Goal: Find specific page/section: Find specific page/section

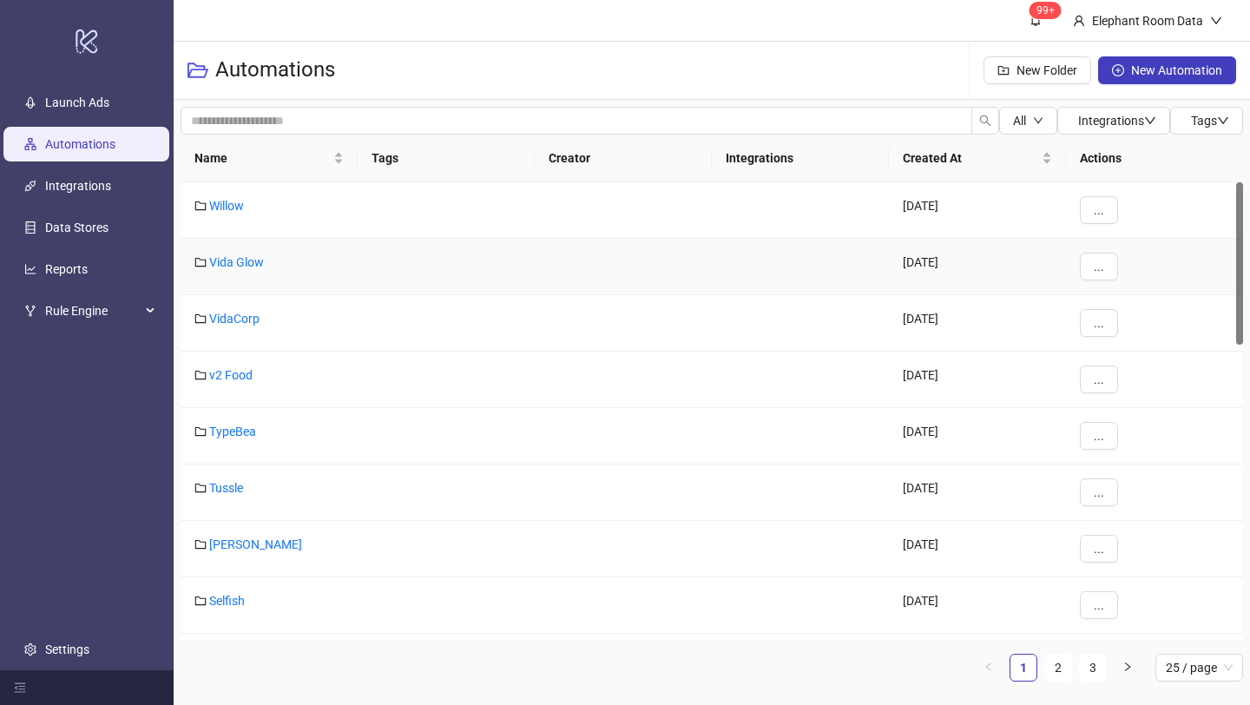
click at [257, 252] on div "Vida Glow" at bounding box center [269, 267] width 177 height 56
click at [255, 258] on link "Vida Glow" at bounding box center [236, 262] width 55 height 14
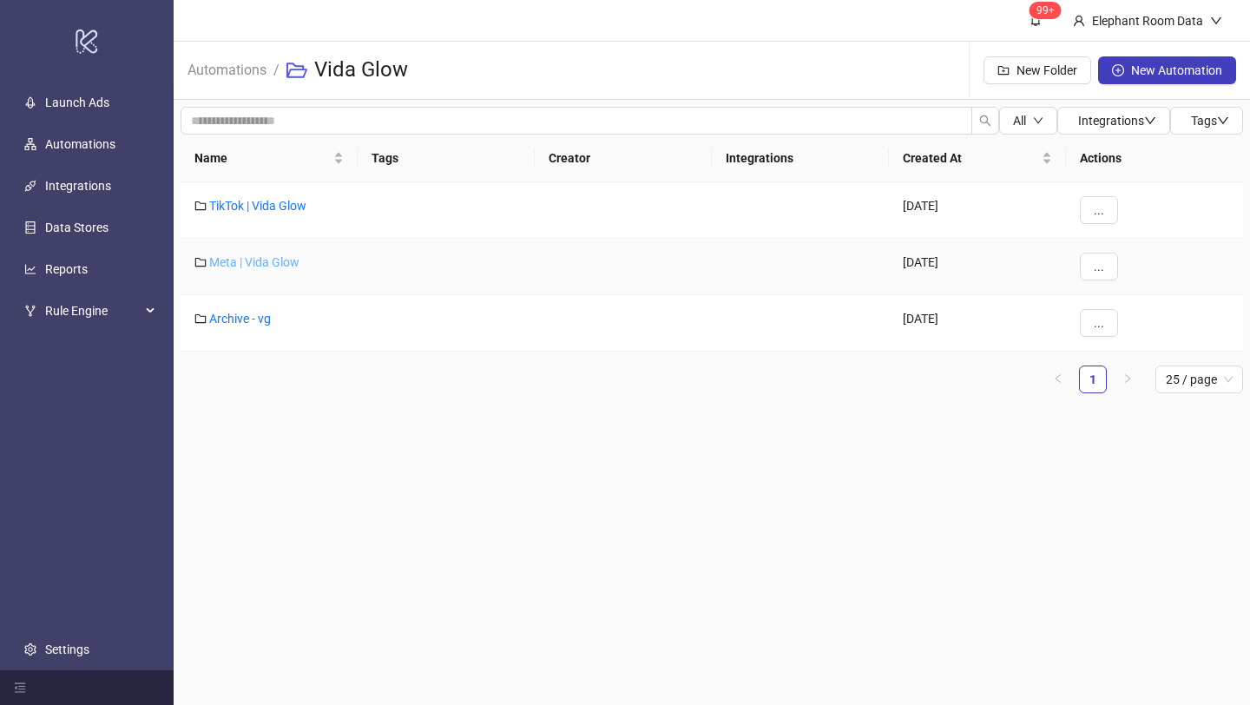
click at [254, 259] on link "Meta | Vida Glow" at bounding box center [254, 262] width 90 height 14
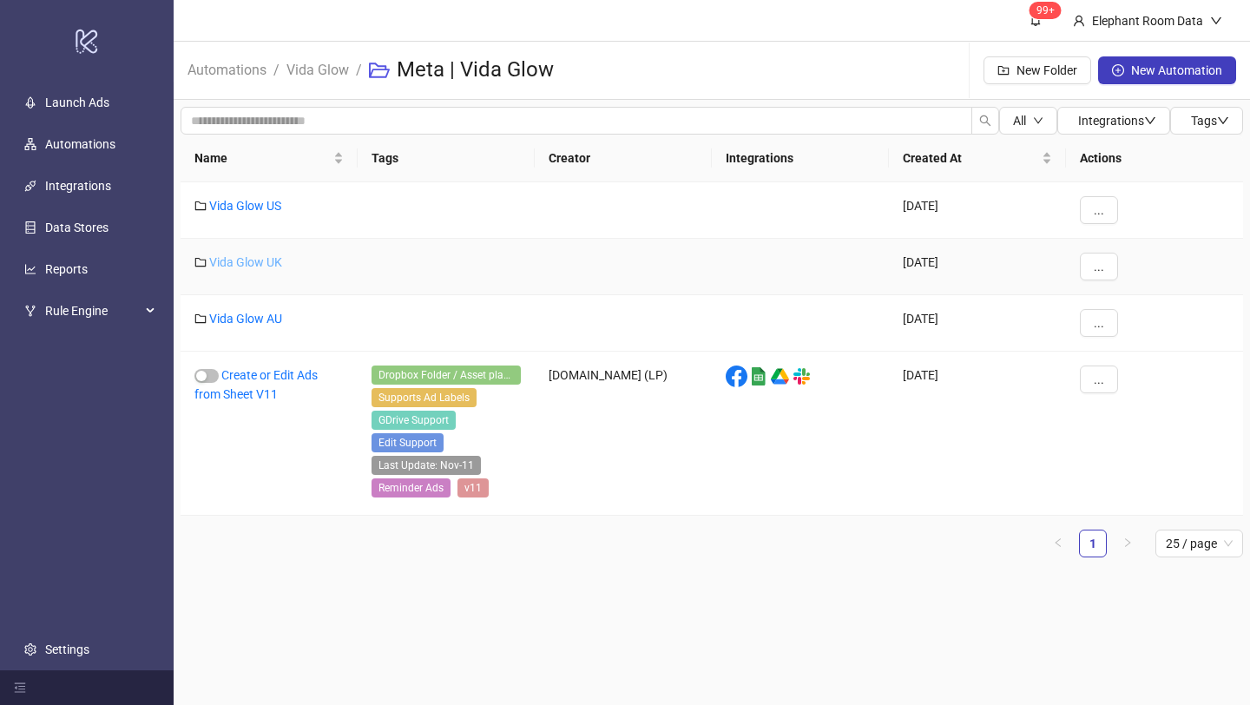
click at [253, 260] on link "Vida Glow UK" at bounding box center [245, 262] width 73 height 14
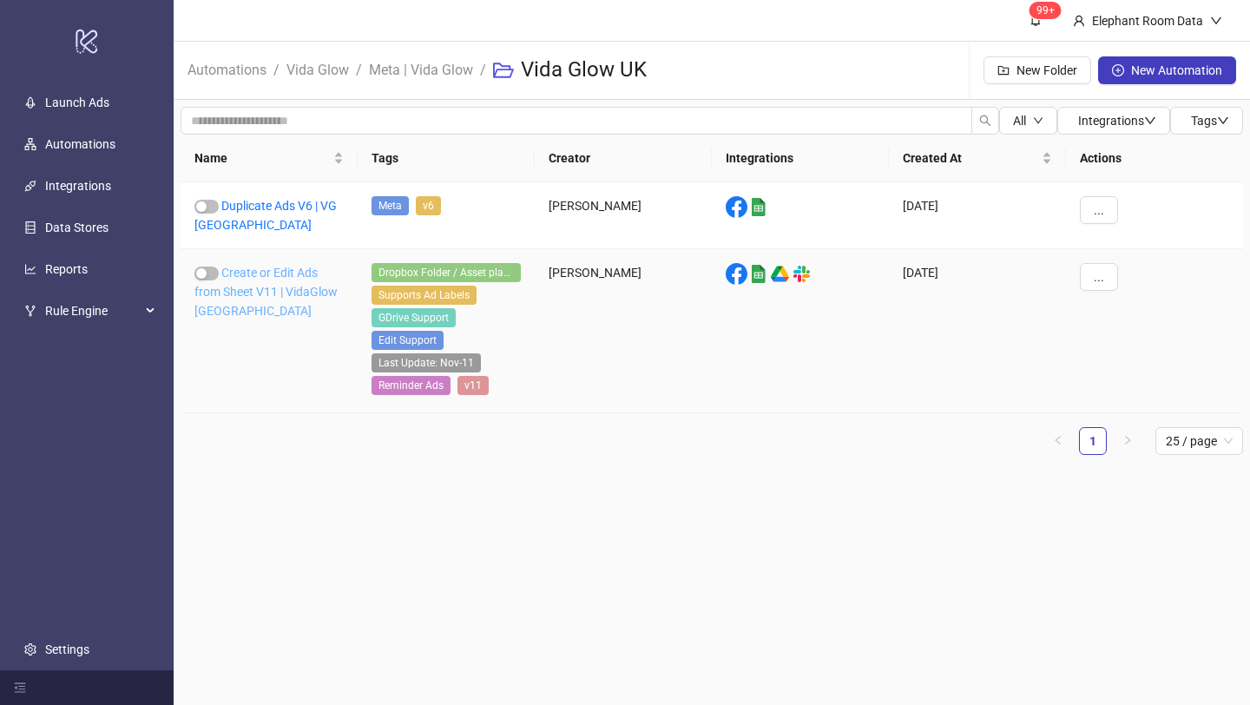
click at [317, 294] on link "Create or Edit Ads from Sheet V11 | VidaGlow [GEOGRAPHIC_DATA]" at bounding box center [265, 292] width 143 height 52
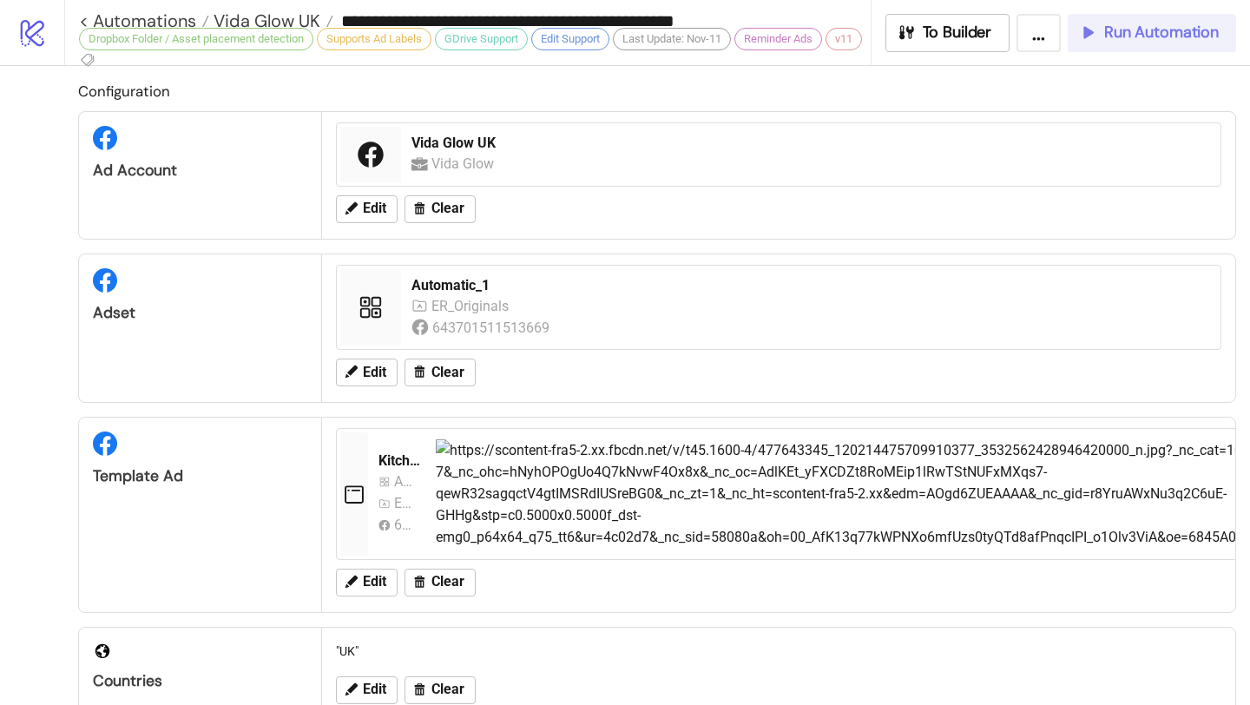
click at [1091, 38] on icon "button" at bounding box center [1087, 32] width 19 height 19
